Goal: Transaction & Acquisition: Purchase product/service

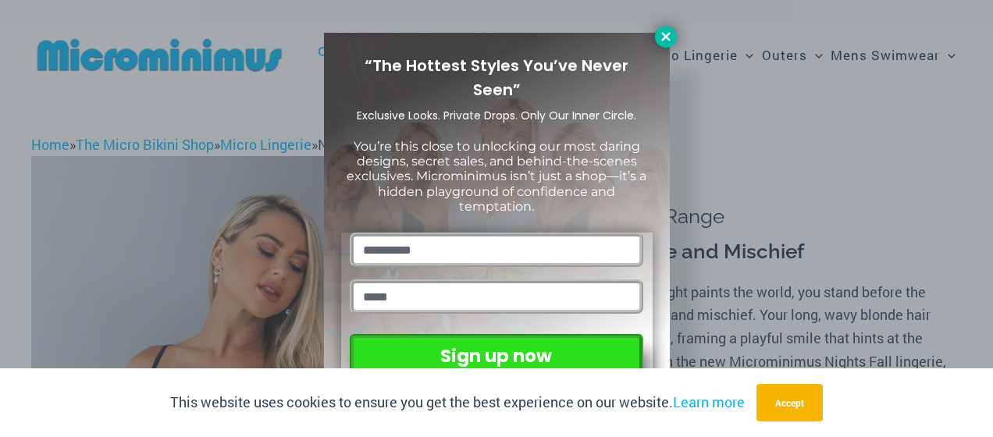
click at [670, 36] on icon at bounding box center [666, 37] width 14 height 14
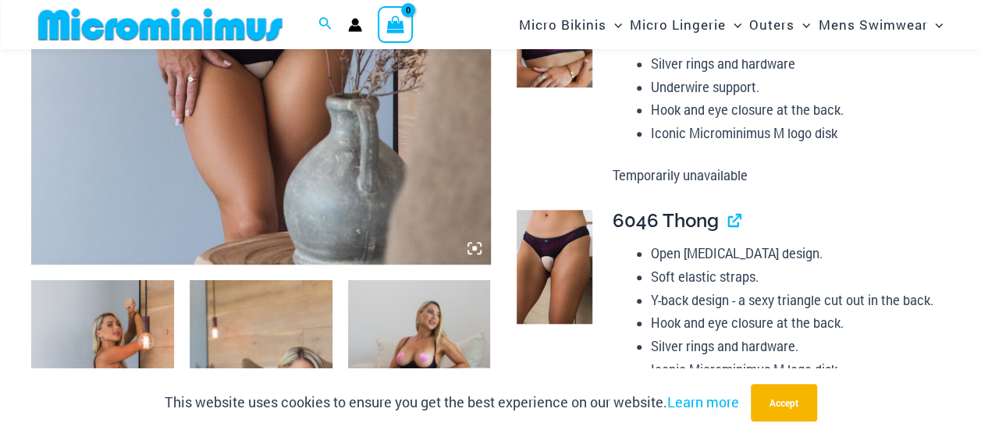
scroll to position [456, 0]
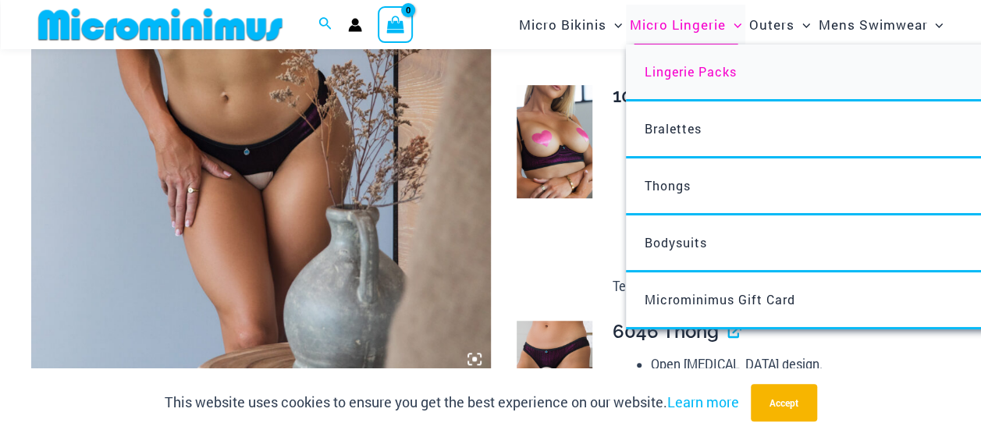
click at [689, 71] on span "Lingerie Packs" at bounding box center [691, 71] width 92 height 16
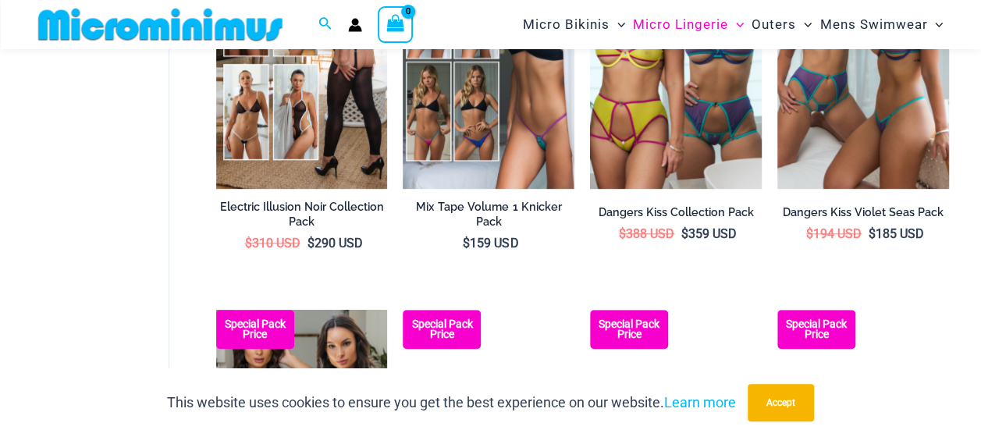
scroll to position [846, 0]
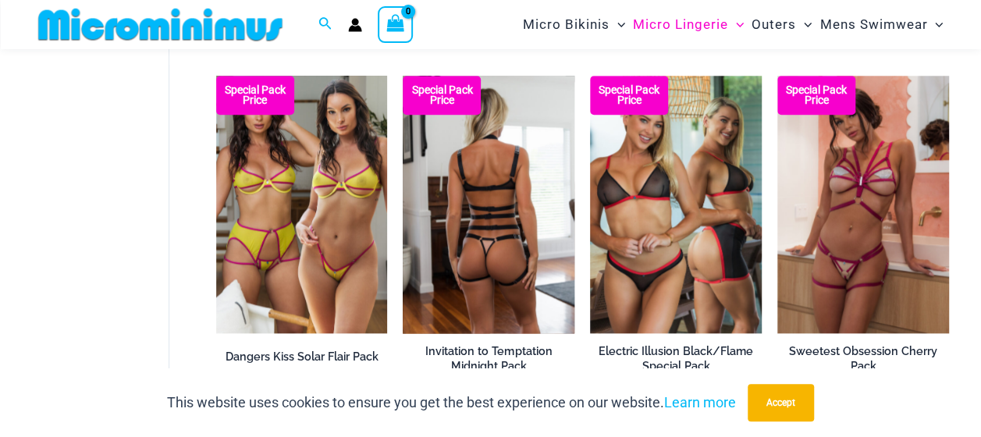
click at [490, 265] on img at bounding box center [489, 205] width 172 height 258
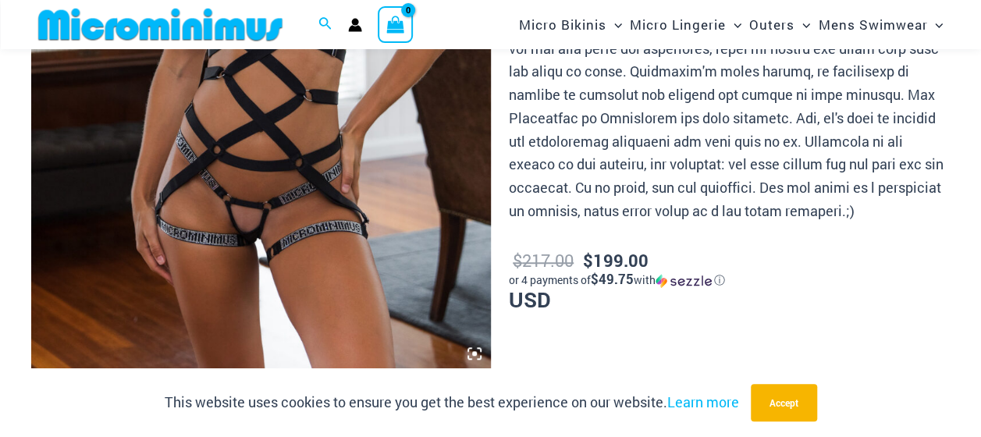
scroll to position [454, 0]
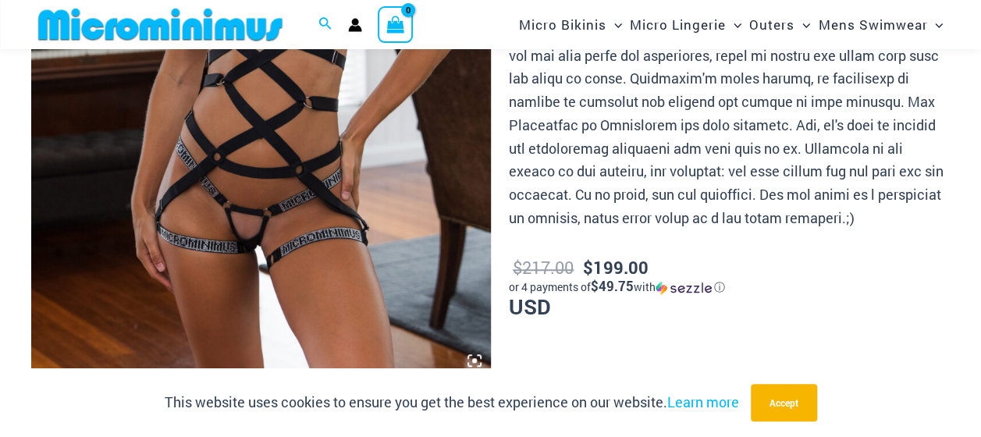
click at [262, 209] on img at bounding box center [261, 32] width 460 height 689
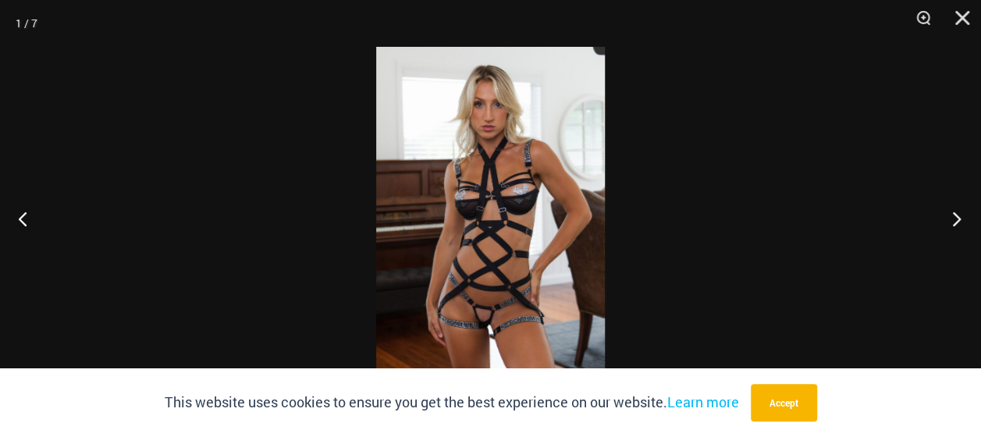
click at [954, 219] on button "Next" at bounding box center [952, 219] width 59 height 78
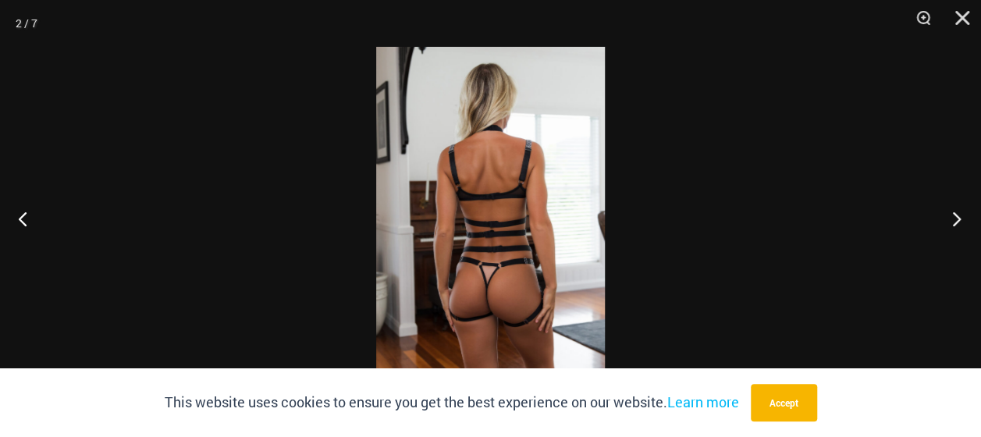
click at [954, 219] on button "Next" at bounding box center [952, 219] width 59 height 78
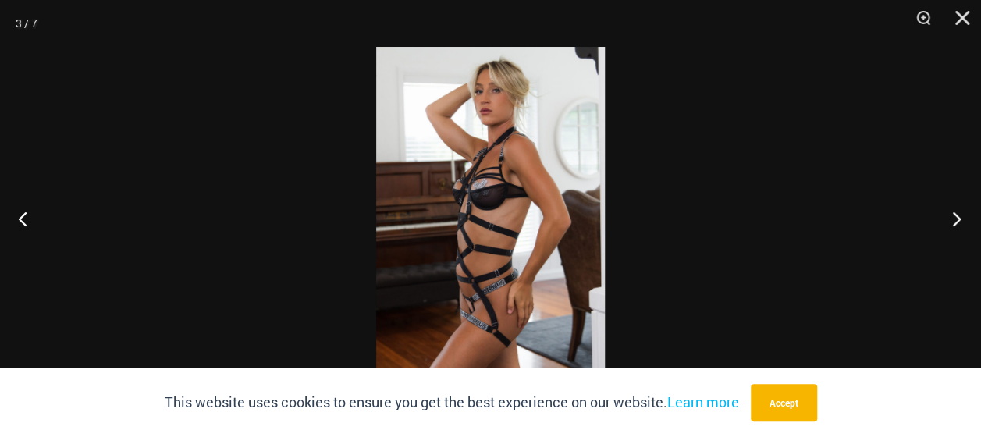
click at [954, 219] on button "Next" at bounding box center [952, 219] width 59 height 78
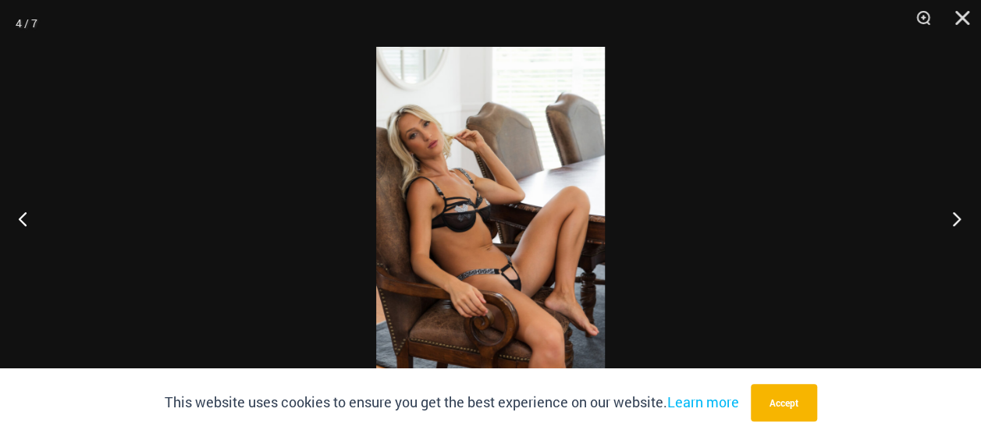
click at [954, 219] on button "Next" at bounding box center [952, 219] width 59 height 78
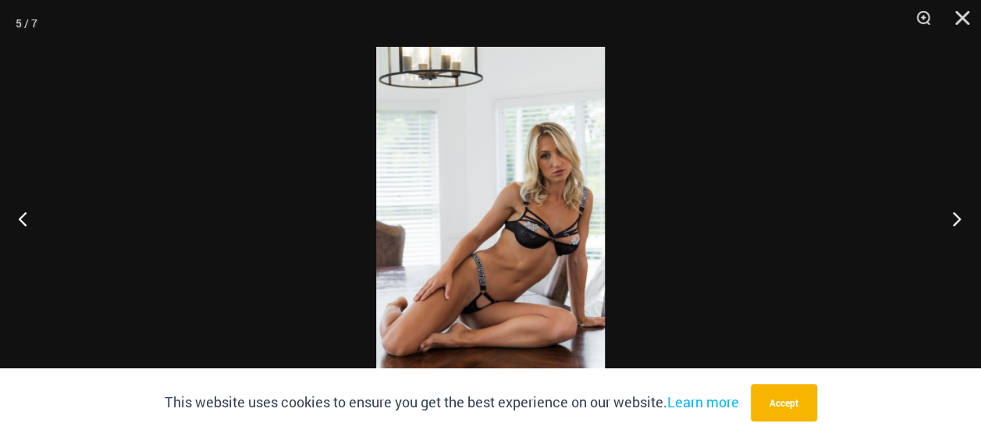
click at [962, 211] on button "Next" at bounding box center [952, 219] width 59 height 78
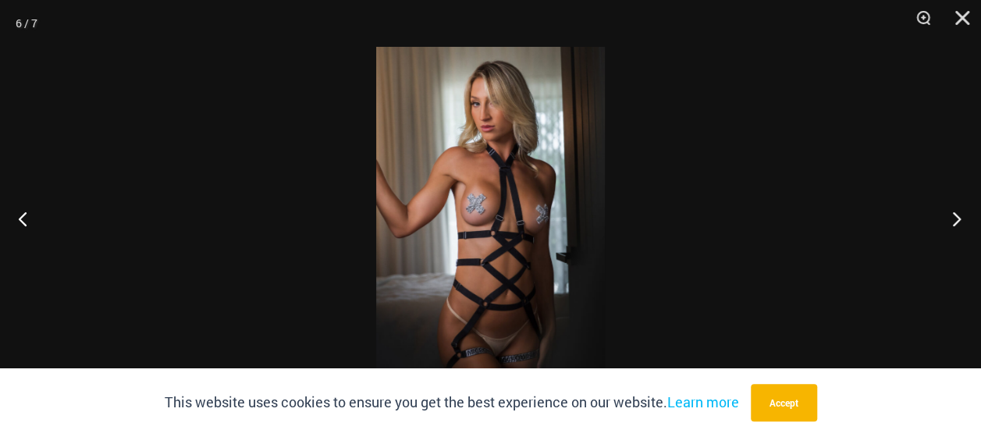
click at [962, 211] on button "Next" at bounding box center [952, 219] width 59 height 78
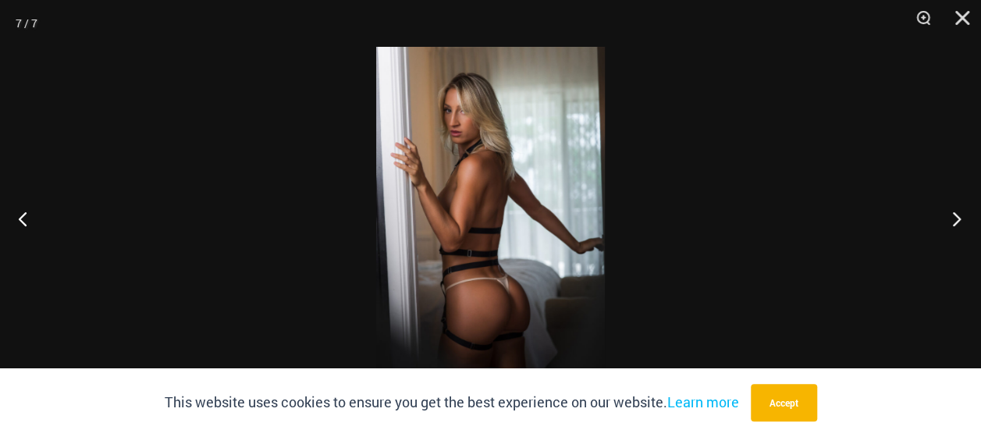
click at [962, 211] on button "Next" at bounding box center [952, 219] width 59 height 78
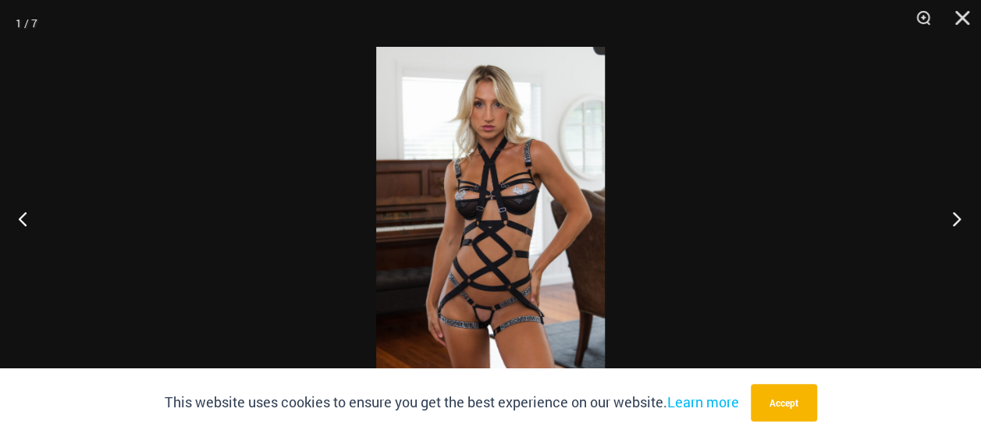
click at [962, 211] on button "Next" at bounding box center [952, 219] width 59 height 78
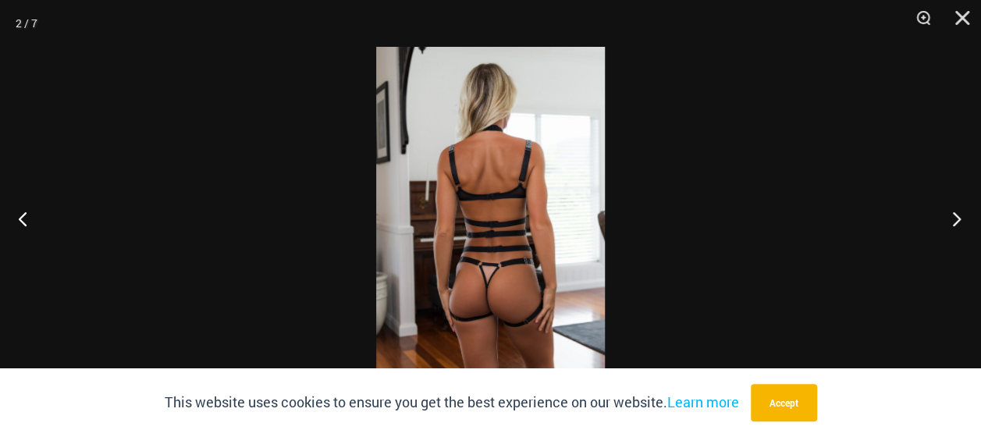
click at [962, 211] on button "Next" at bounding box center [952, 219] width 59 height 78
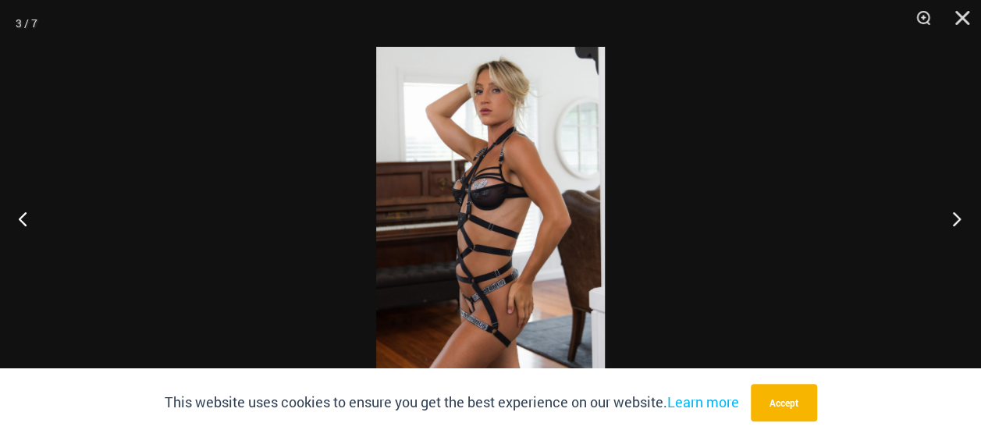
click at [960, 211] on button "Next" at bounding box center [952, 219] width 59 height 78
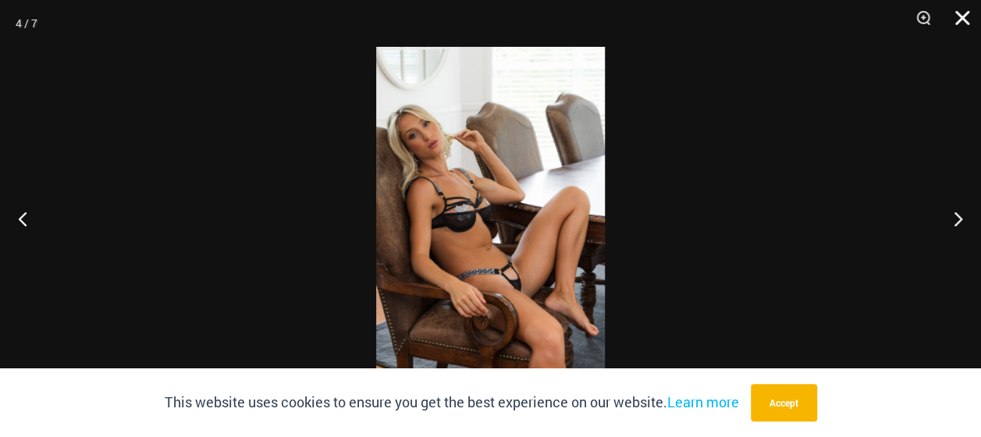
click at [964, 19] on button "Close" at bounding box center [957, 23] width 39 height 47
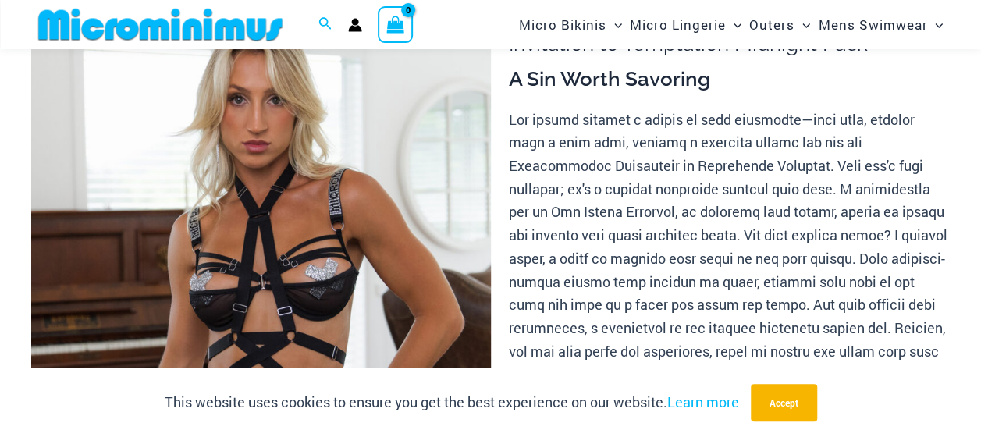
scroll to position [0, 0]
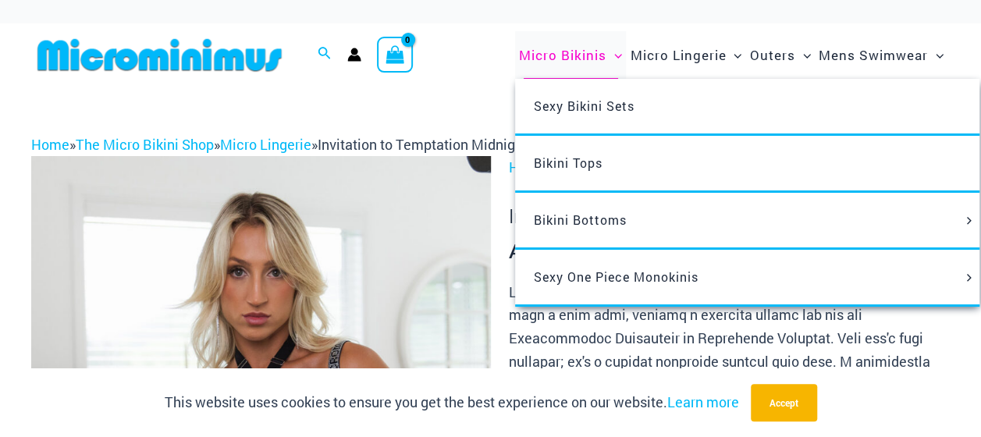
click at [559, 58] on span "Micro Bikinis" at bounding box center [562, 55] width 87 height 40
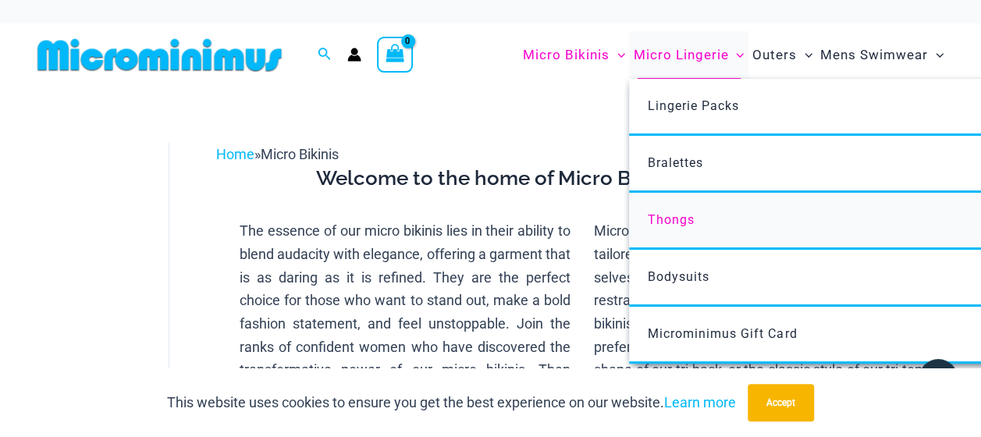
click at [688, 215] on span "Thongs" at bounding box center [671, 219] width 47 height 15
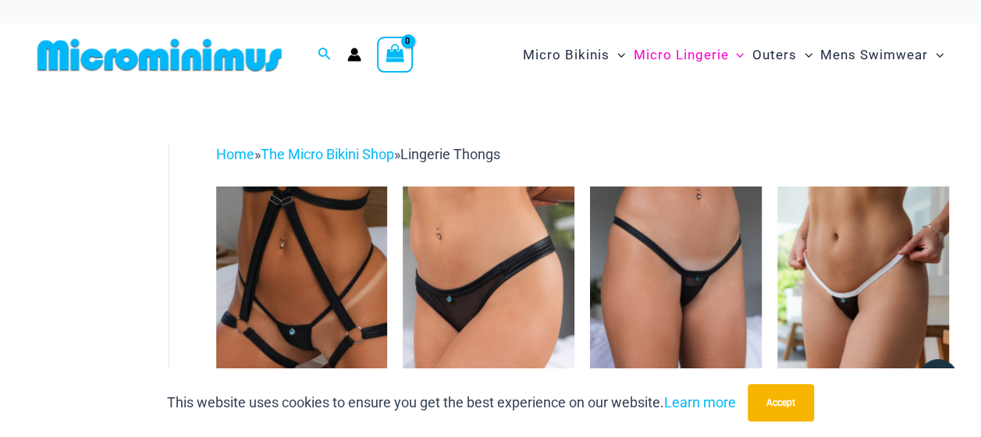
click at [181, 58] on img at bounding box center [159, 54] width 257 height 35
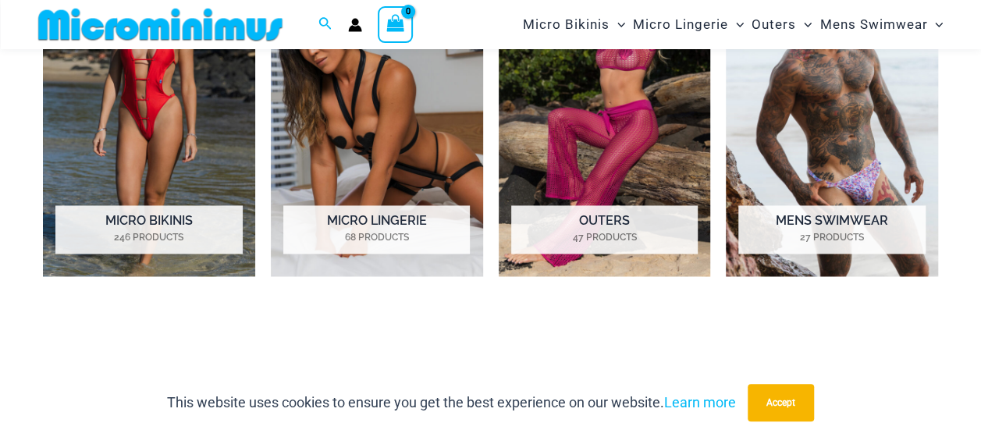
scroll to position [1080, 0]
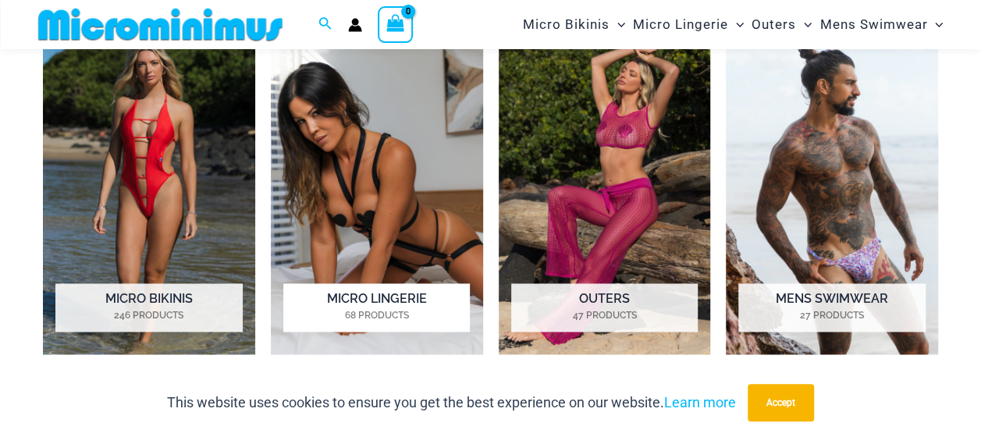
click at [411, 309] on mark "68 Products" at bounding box center [376, 315] width 187 height 14
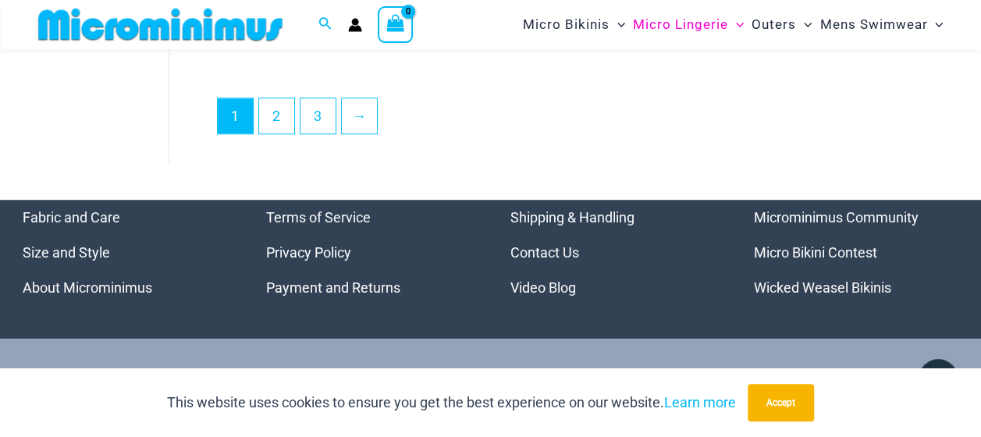
scroll to position [3610, 0]
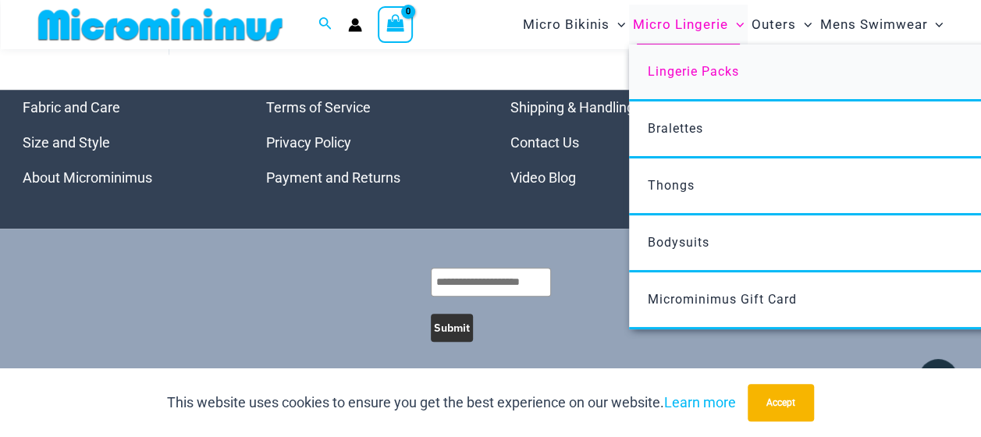
click at [664, 65] on span "Lingerie Packs" at bounding box center [693, 71] width 91 height 15
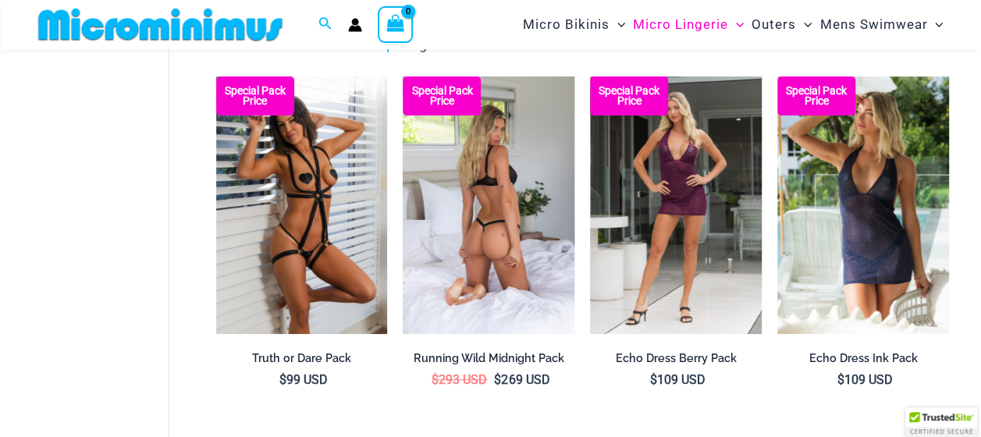
scroll to position [143, 0]
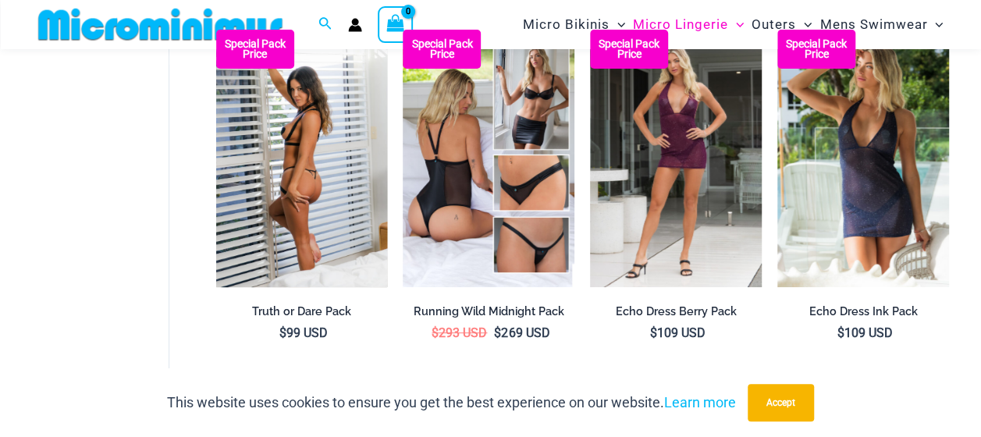
click at [323, 212] on img at bounding box center [302, 159] width 172 height 258
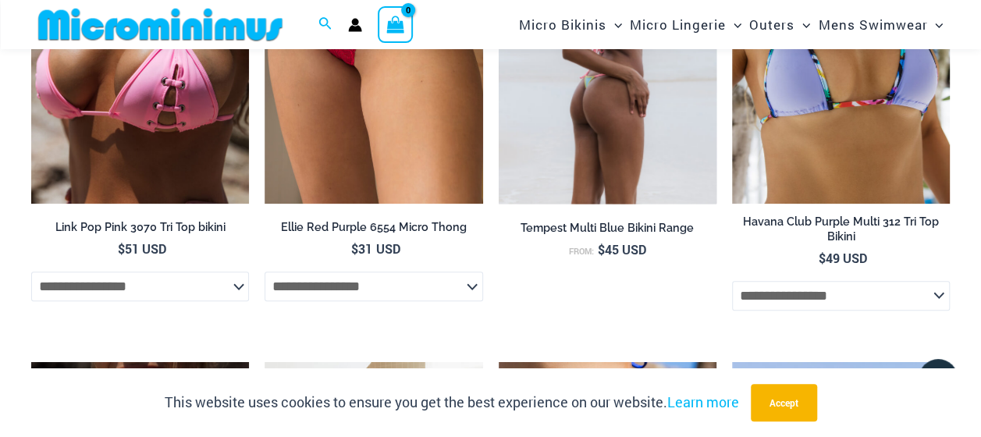
scroll to position [3501, 0]
